Goal: Task Accomplishment & Management: Manage account settings

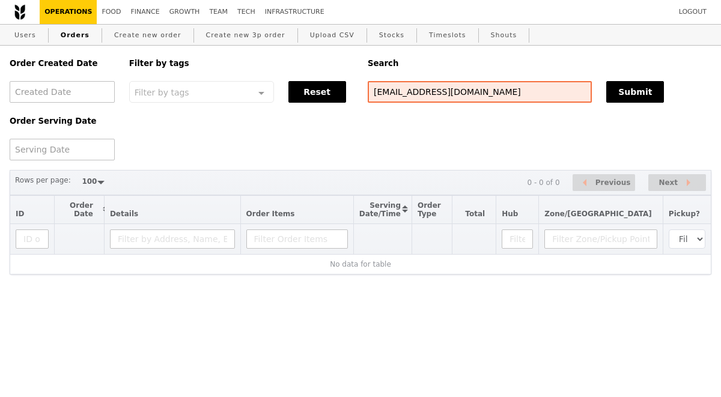
select select "100"
click at [376, 90] on input "Aini.AminBinte@zimmerbiomet.com" at bounding box center [479, 92] width 224 height 22
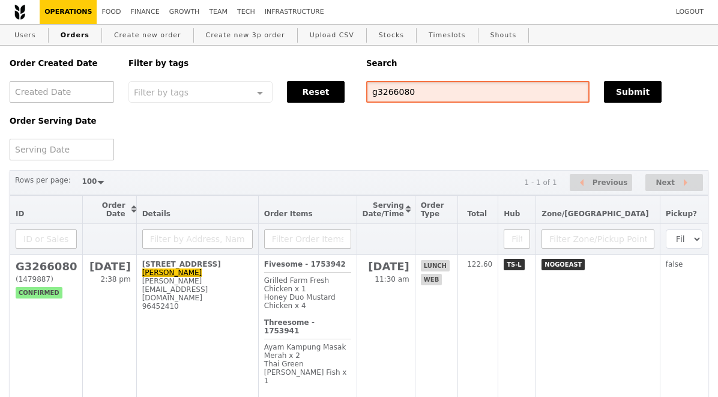
click at [408, 99] on input "g3266080" at bounding box center [477, 92] width 223 height 22
paste input "G3272003"
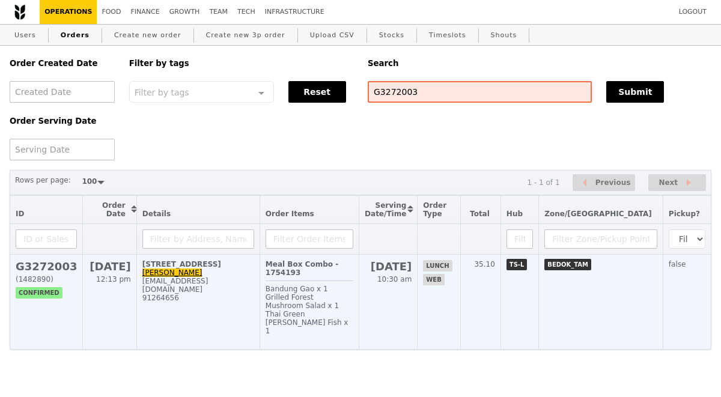
click at [71, 269] on td "G3272003 (1482890) confirmed" at bounding box center [46, 302] width 73 height 95
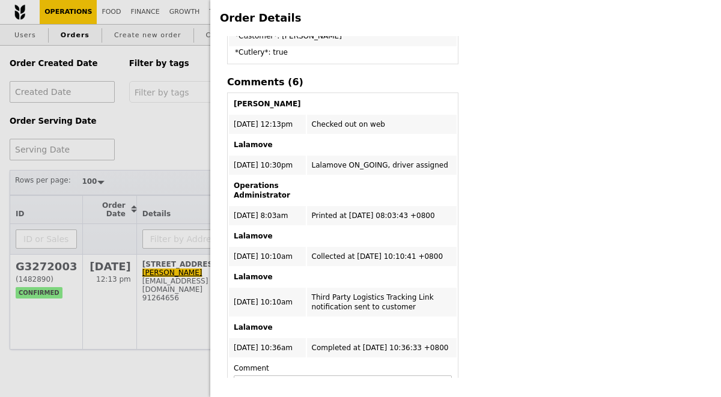
scroll to position [627, 0]
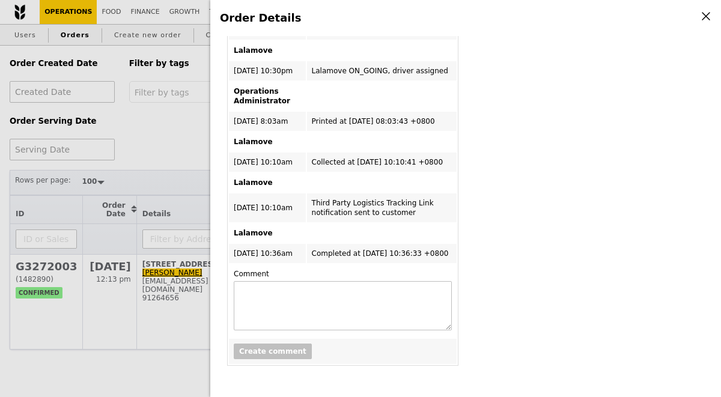
click at [175, 144] on div "Order Details Edit order Changelog Cancel Order ID G3272003 – View receipt | Pi…" at bounding box center [360, 198] width 721 height 397
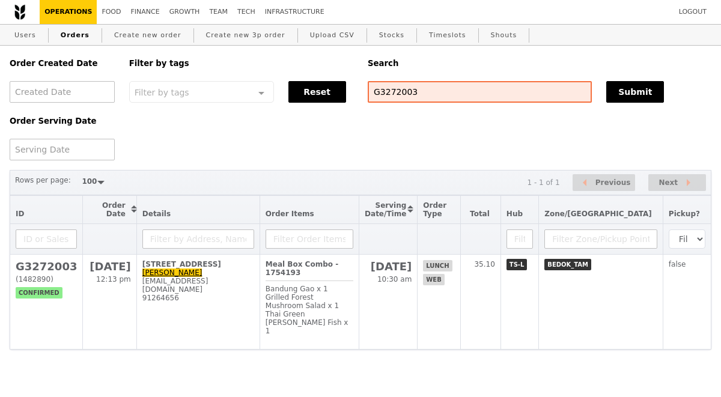
scroll to position [901, 0]
click at [397, 92] on input "G3272003" at bounding box center [479, 92] width 224 height 22
paste input "634"
type input "G3272634"
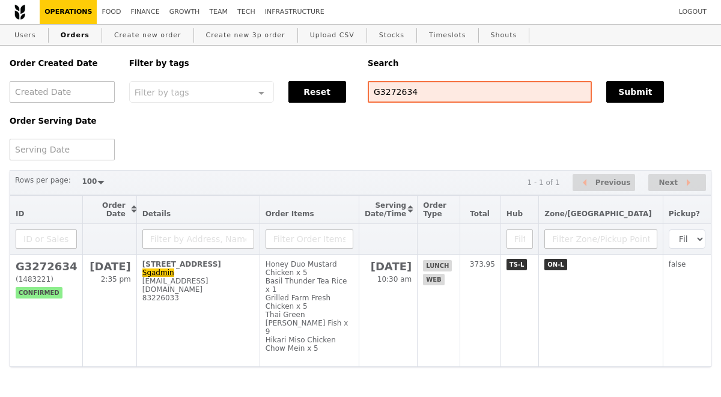
click at [398, 159] on div "Order Created Date Order Serving Date Filter by tags Filter by tags Meal_Plan W…" at bounding box center [360, 103] width 716 height 115
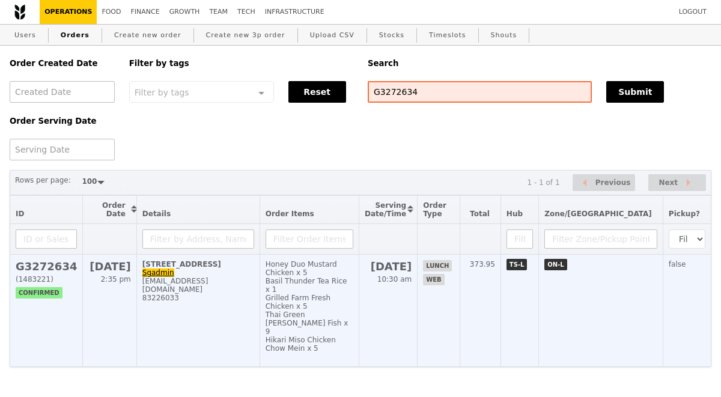
click at [59, 265] on h2 "G3272634" at bounding box center [46, 266] width 61 height 13
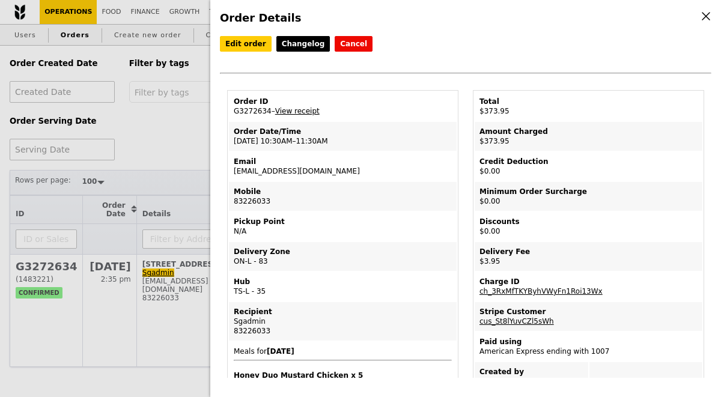
click at [291, 114] on link "View receipt" at bounding box center [297, 111] width 44 height 8
click at [252, 49] on link "Edit order" at bounding box center [246, 44] width 52 height 16
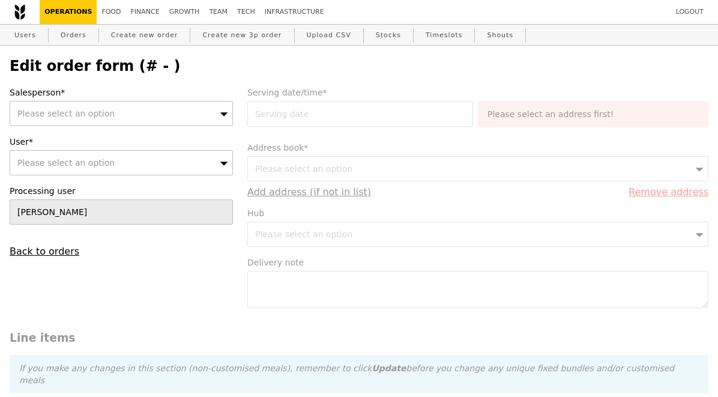
type input "22 Aug 2025"
type textarea "Please look for Annie when you reach,"
type input "Loading..."
type input "370.00"
type input "2.71"
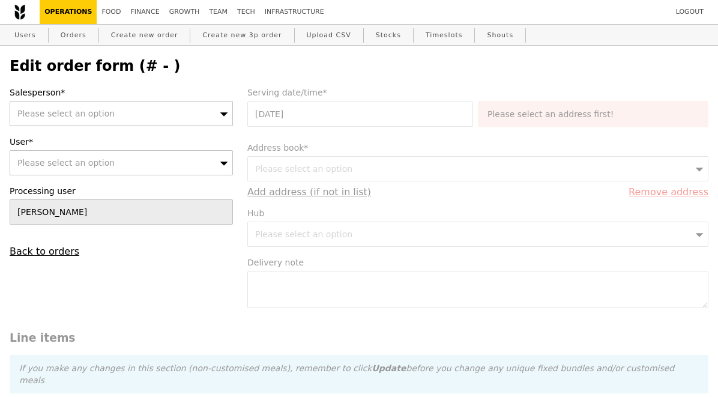
type input "2.95"
type input "372.95"
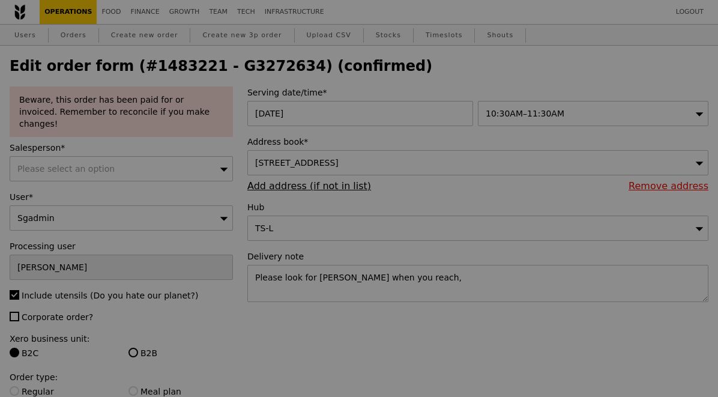
type input "Update"
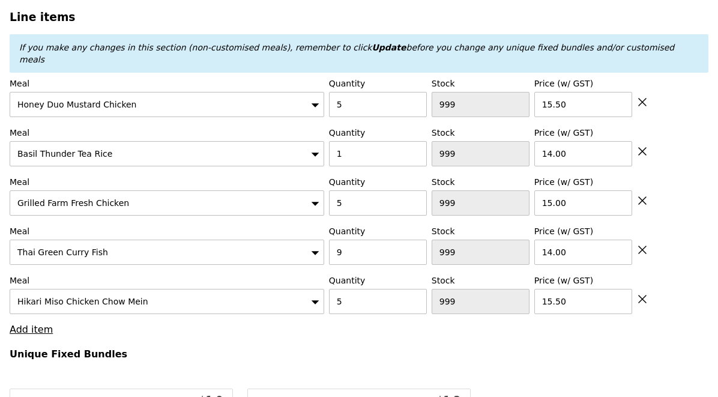
scroll to position [486, 0]
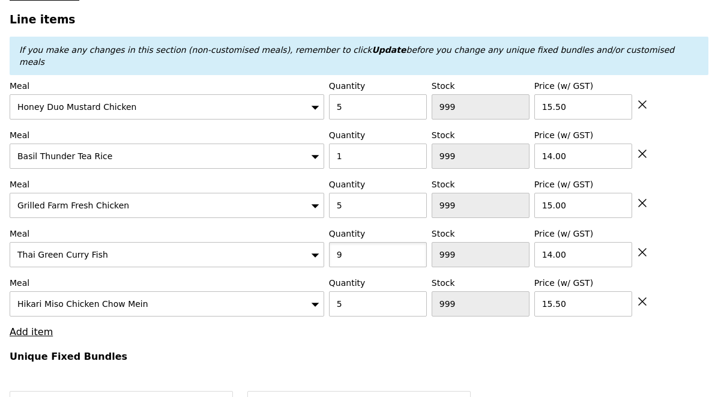
click at [383, 242] on input "9" at bounding box center [378, 254] width 98 height 25
type input "10"
click at [641, 148] on icon at bounding box center [642, 153] width 11 height 11
type input "Loading..."
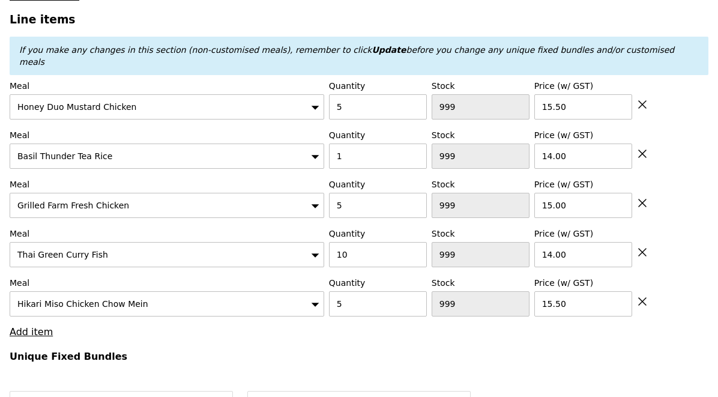
type input "5"
type input "478"
type input "15.00"
type input "10"
type input "483"
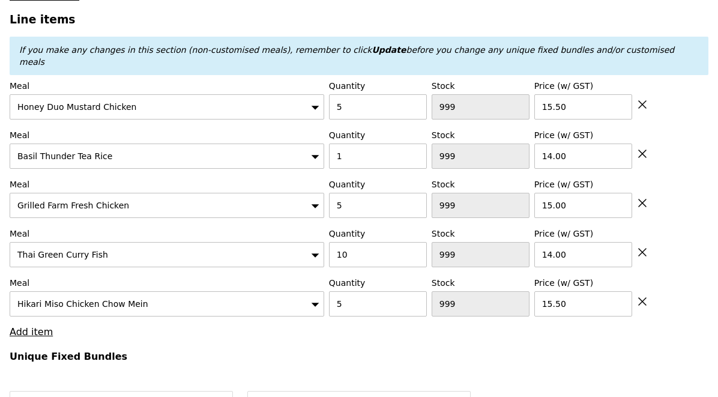
type input "14.00"
type input "5"
type input "491"
type input "15.50"
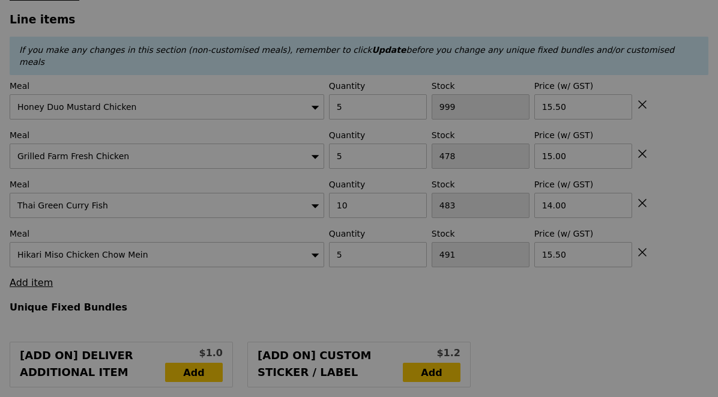
type input "0.00"
type input "2.95"
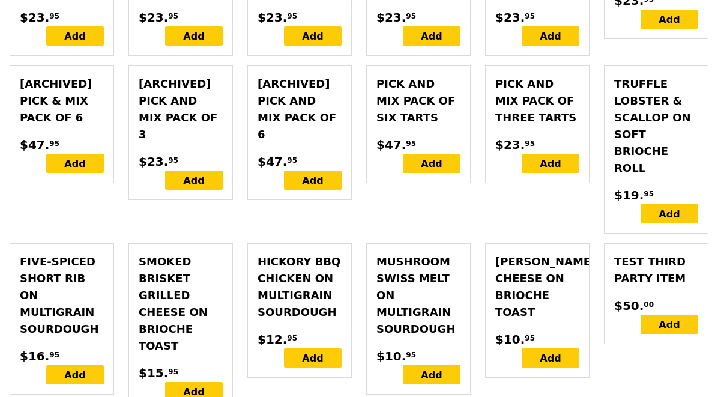
scroll to position [3963, 0]
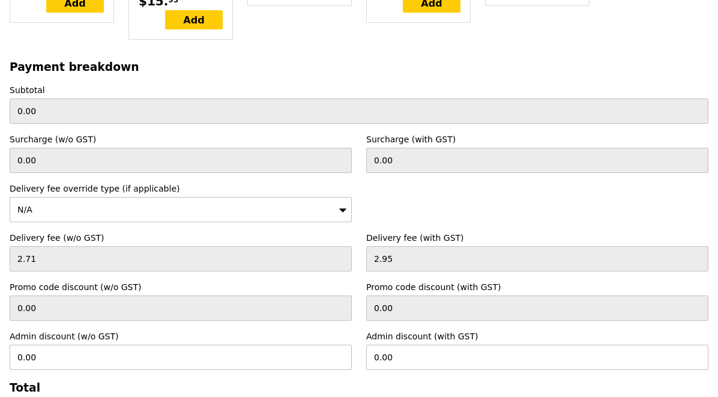
type input "Loading..."
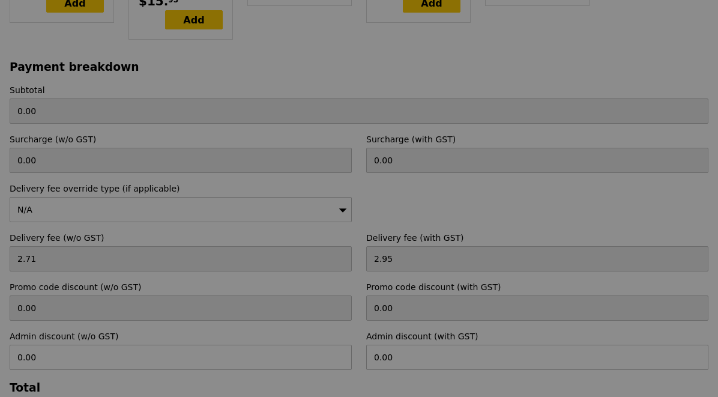
type input "370.00"
type input "372.95"
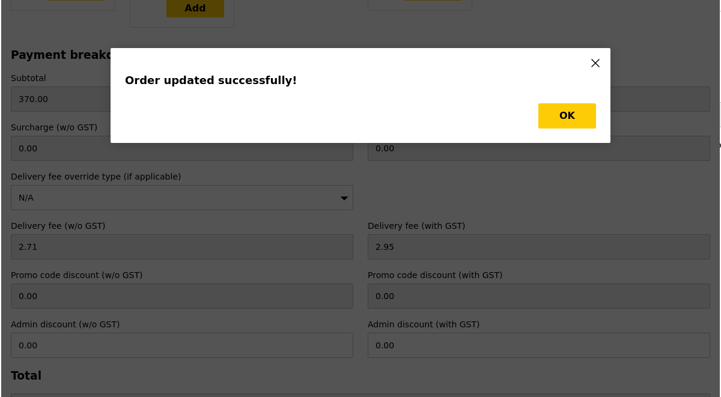
scroll to position [0, 0]
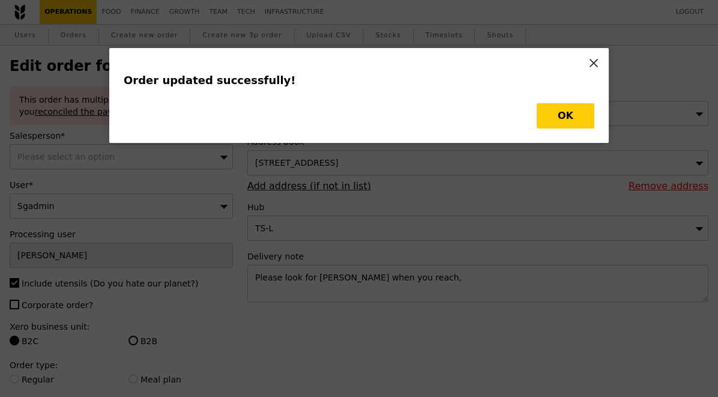
type input "482"
type input "Update"
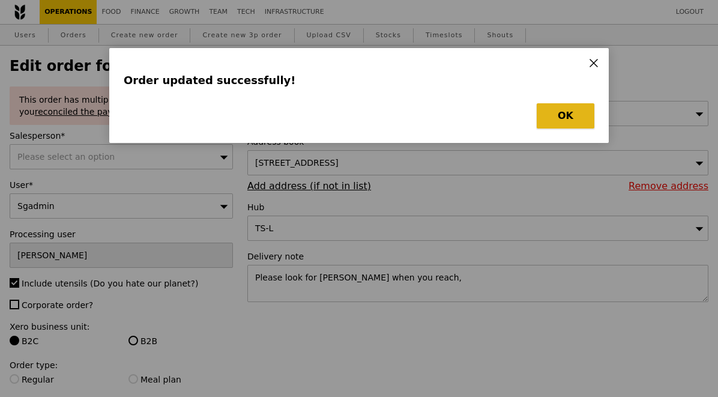
click at [567, 116] on button "OK" at bounding box center [566, 115] width 58 height 25
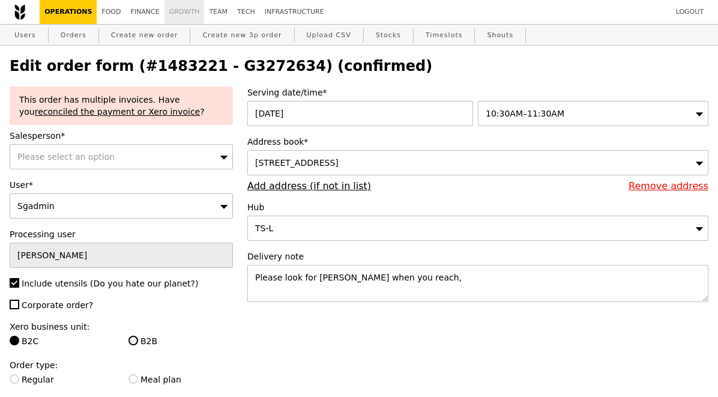
select select "100"
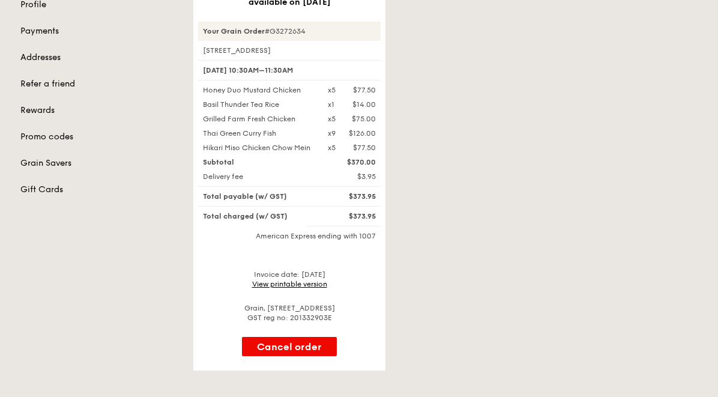
scroll to position [181, 0]
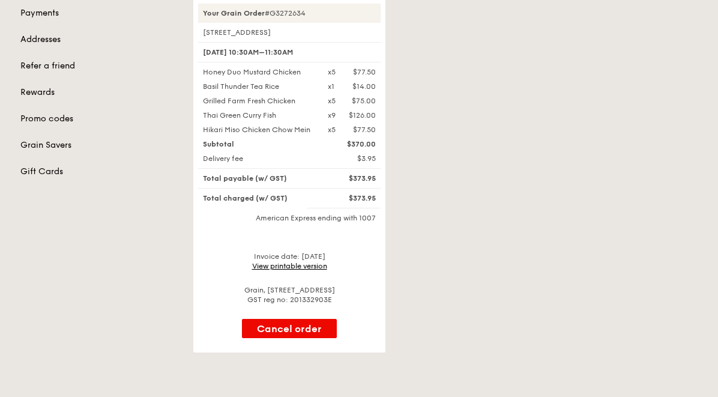
click at [300, 268] on link "View printable version" at bounding box center [289, 266] width 75 height 8
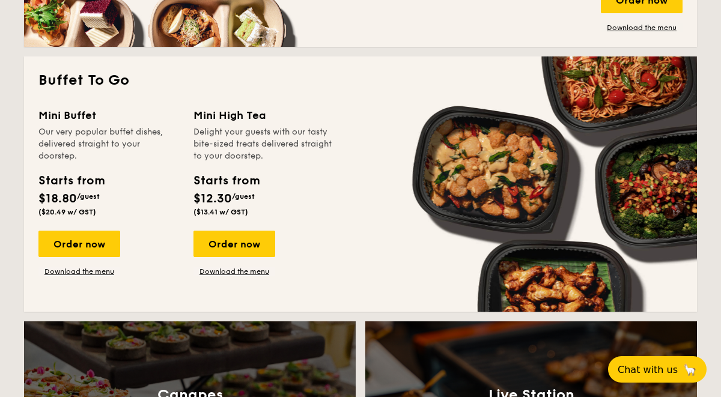
scroll to position [1021, 0]
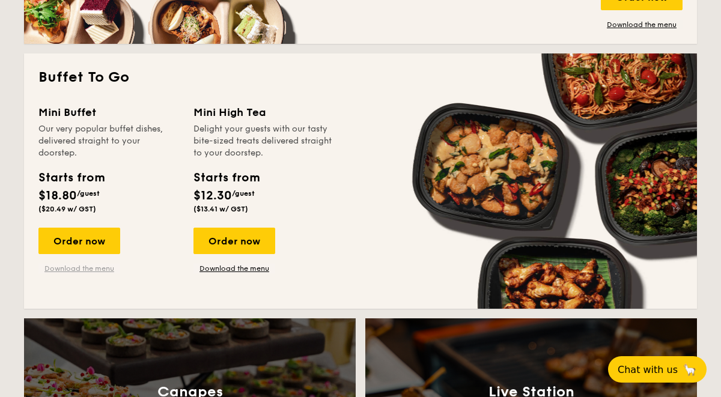
click at [106, 267] on link "Download the menu" at bounding box center [79, 269] width 82 height 10
